Goal: Task Accomplishment & Management: Manage account settings

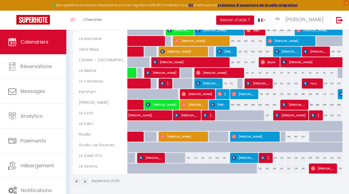
scroll to position [131, 0]
click at [209, 75] on span "[PERSON_NAME]" at bounding box center [218, 73] width 45 height 10
select select "KO"
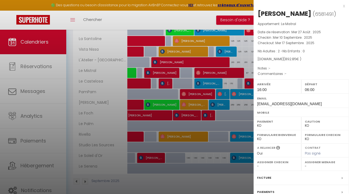
click at [203, 85] on div at bounding box center [174, 97] width 349 height 194
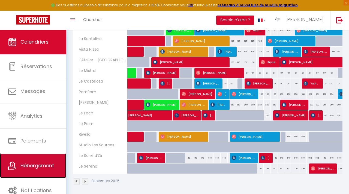
click at [29, 164] on span "Hébergement" at bounding box center [36, 165] width 33 height 7
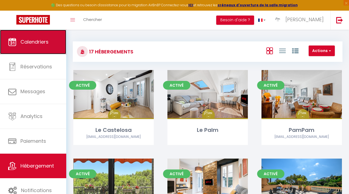
click at [35, 47] on link "Calendriers" at bounding box center [33, 42] width 66 height 25
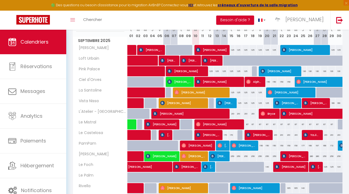
scroll to position [78, 0]
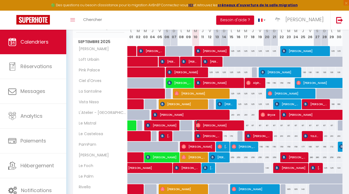
click at [212, 124] on span "[PERSON_NAME]" at bounding box center [218, 125] width 45 height 10
select select "KO"
select select "1"
select select "0"
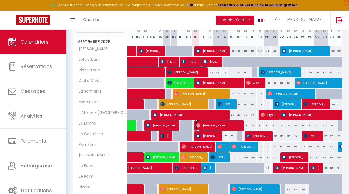
select select "1"
select select
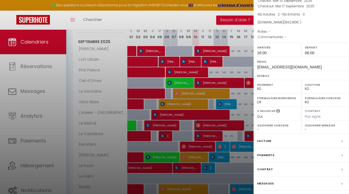
scroll to position [55, 0]
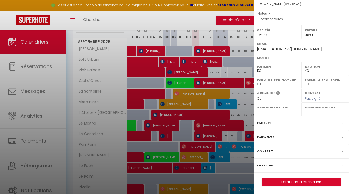
click at [269, 163] on label "Messages" at bounding box center [265, 166] width 17 height 6
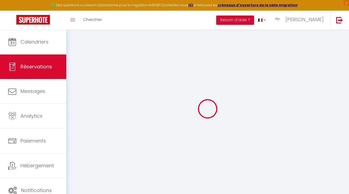
select select
checkbox input "false"
type textarea "-"
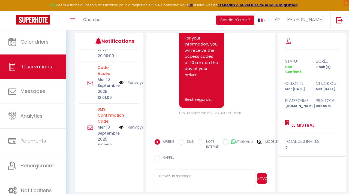
scroll to position [123, 0]
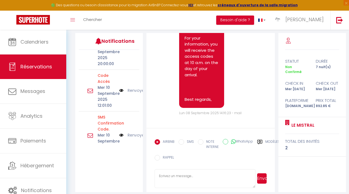
click at [138, 90] on link "Renvoyer" at bounding box center [136, 90] width 18 height 6
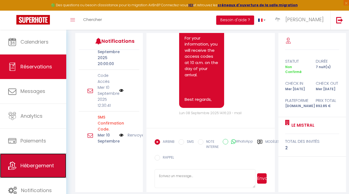
click at [22, 164] on span "Hébergement" at bounding box center [36, 165] width 33 height 7
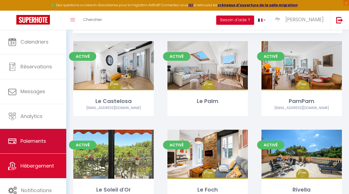
scroll to position [38, 0]
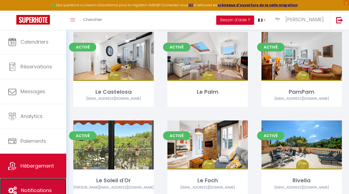
click at [38, 182] on link "Notifications" at bounding box center [33, 190] width 66 height 25
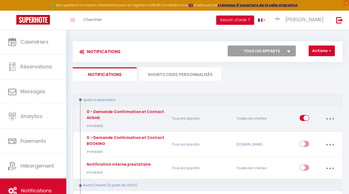
click at [330, 116] on button "button" at bounding box center [329, 119] width 14 height 10
click at [319, 132] on link "Editer" at bounding box center [315, 131] width 40 height 9
type input "0 - Demande Confirmation et Contact Airbnb"
select select "Immédiat"
select select
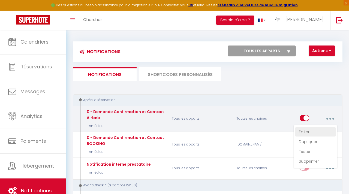
checkbox input "true"
checkbox input "false"
checkbox input "true"
radio input "true"
type input "Merci de confirmer votre réservation - [BOOKING:ID] - [GUEST:FIRST_NAME] [GUEST…"
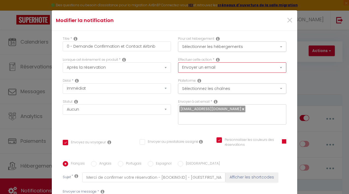
click at [281, 70] on select "Envoyer un email Envoyer un SMS Envoyer une notification push" at bounding box center [232, 67] width 108 height 10
